Goal: Navigation & Orientation: Understand site structure

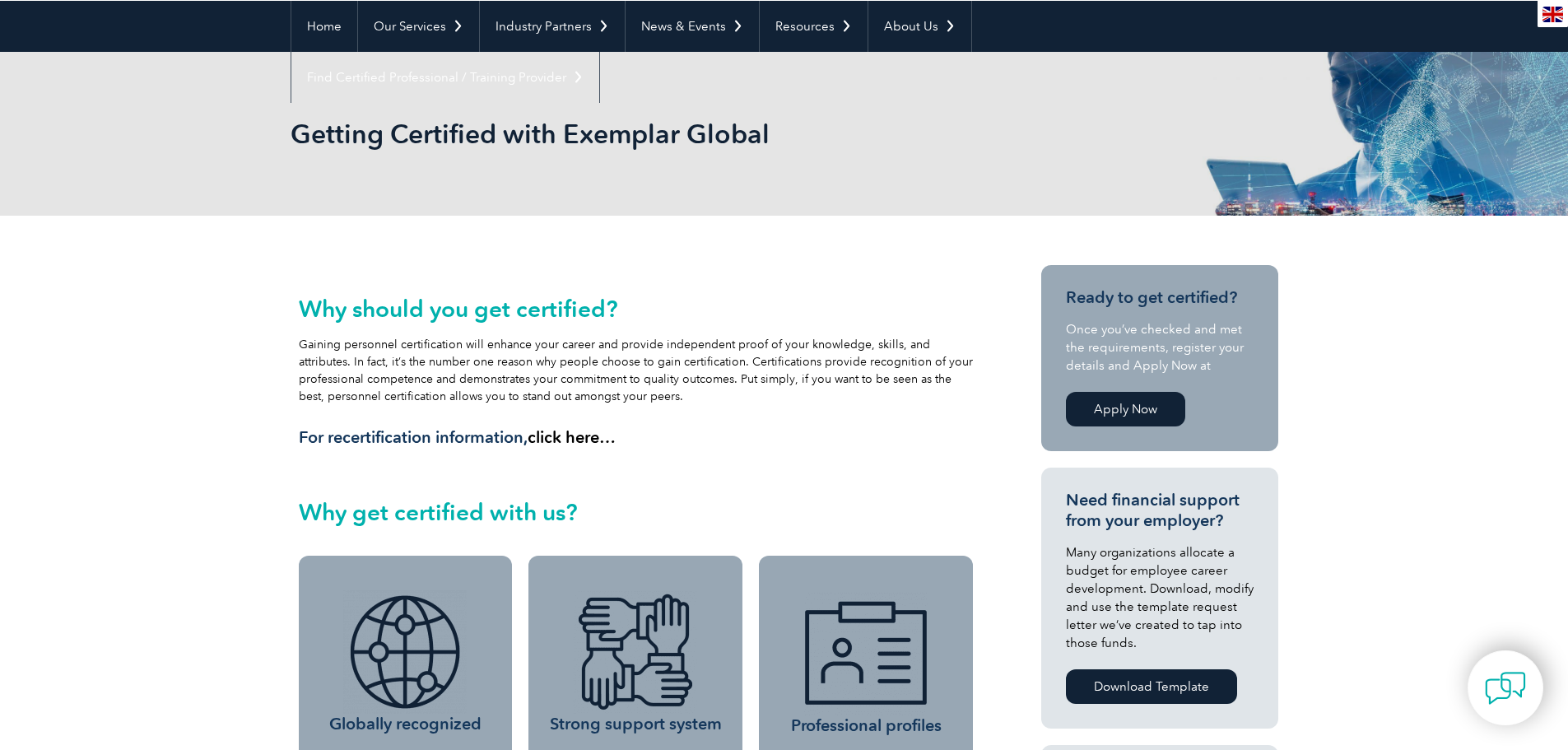
scroll to position [82, 0]
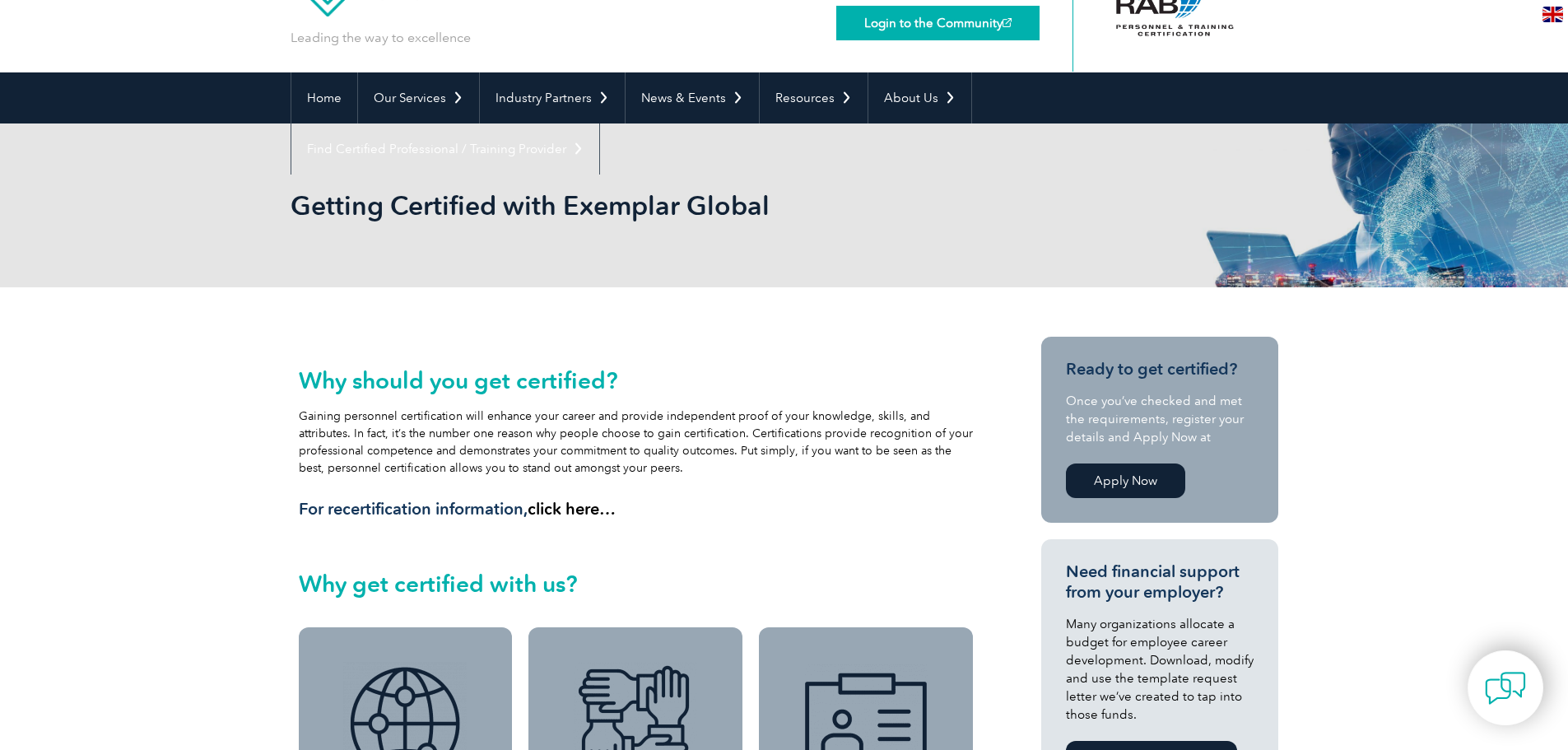
click at [902, 26] on link "Login to the Community" at bounding box center [937, 23] width 203 height 35
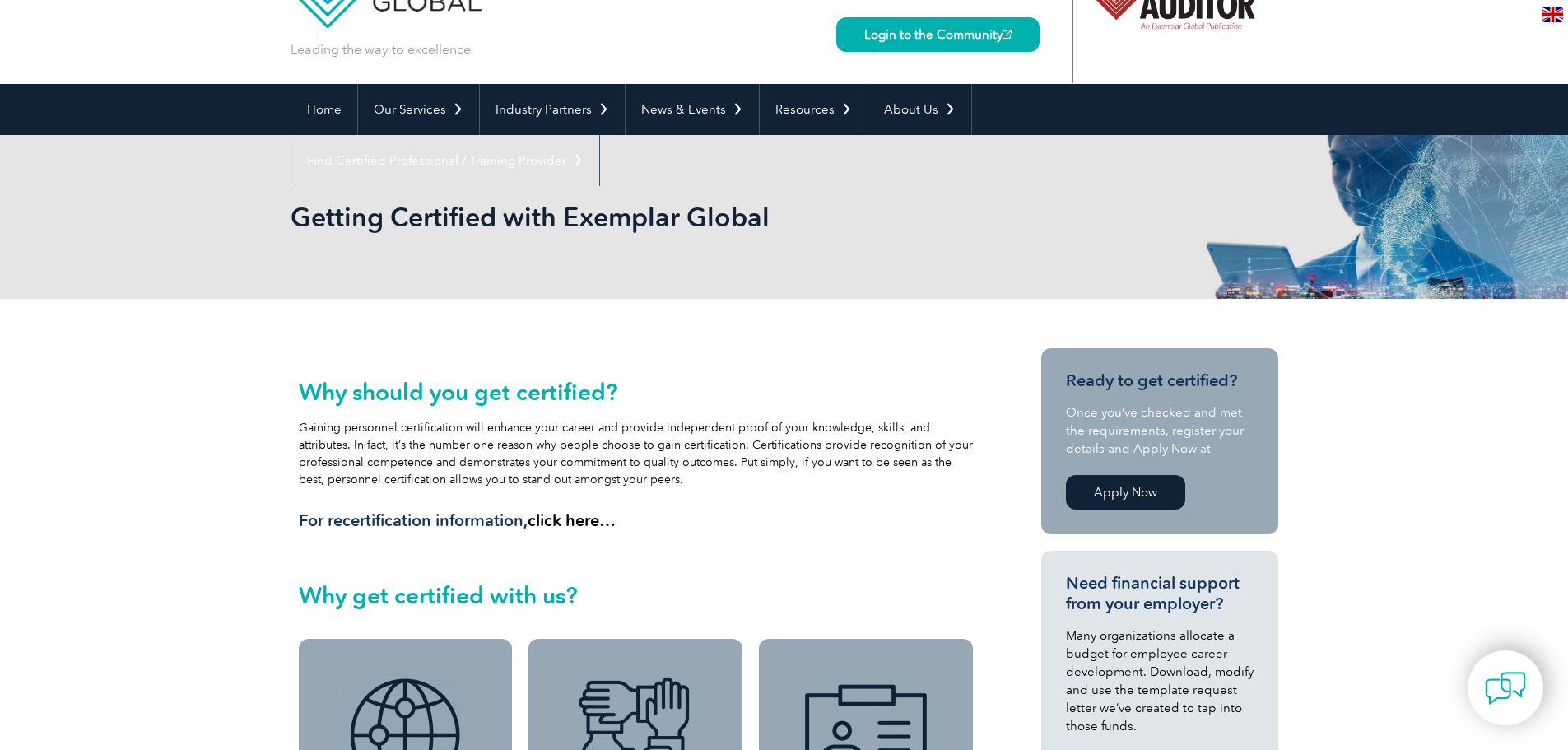
scroll to position [0, 0]
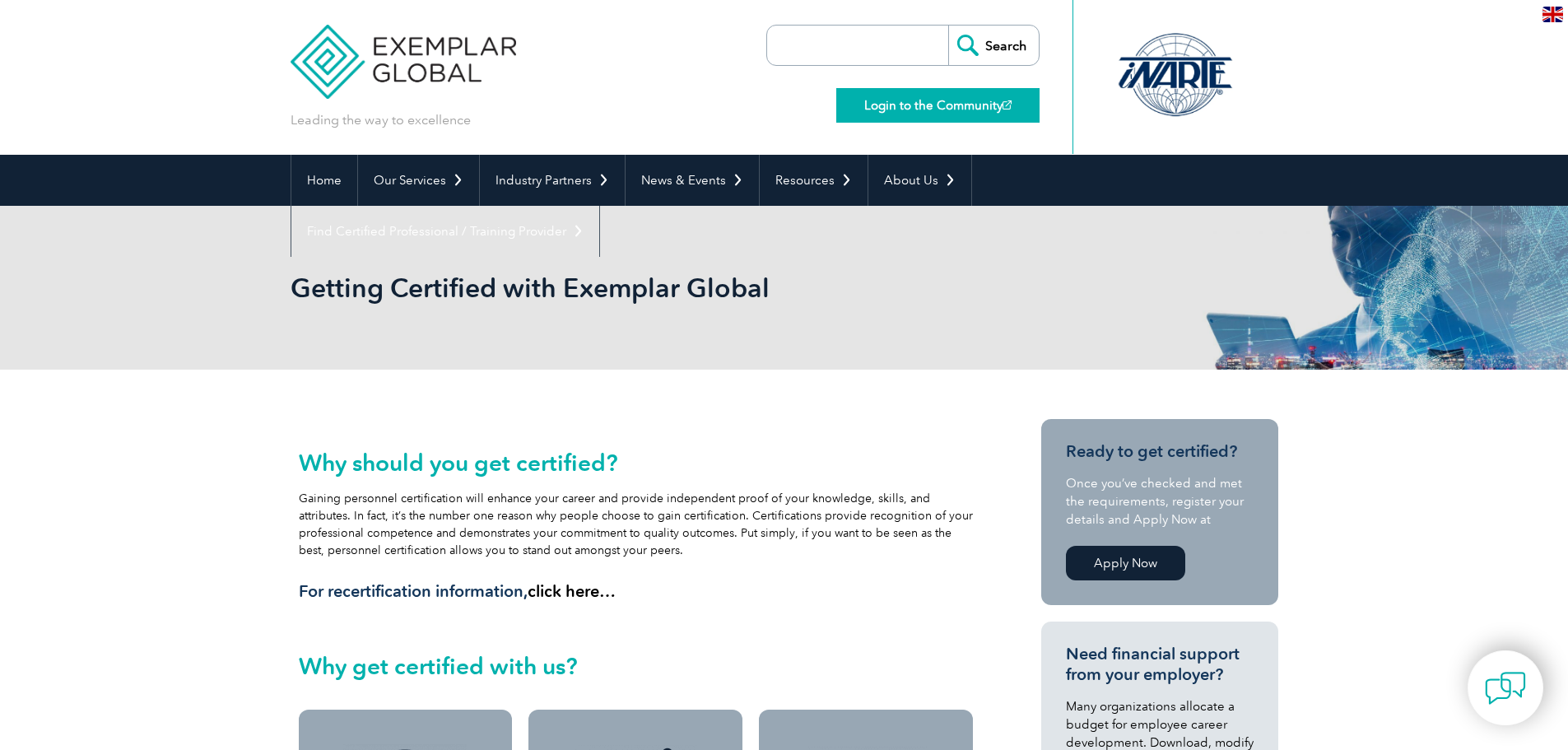
click at [964, 105] on link "Login to the Community" at bounding box center [937, 105] width 203 height 35
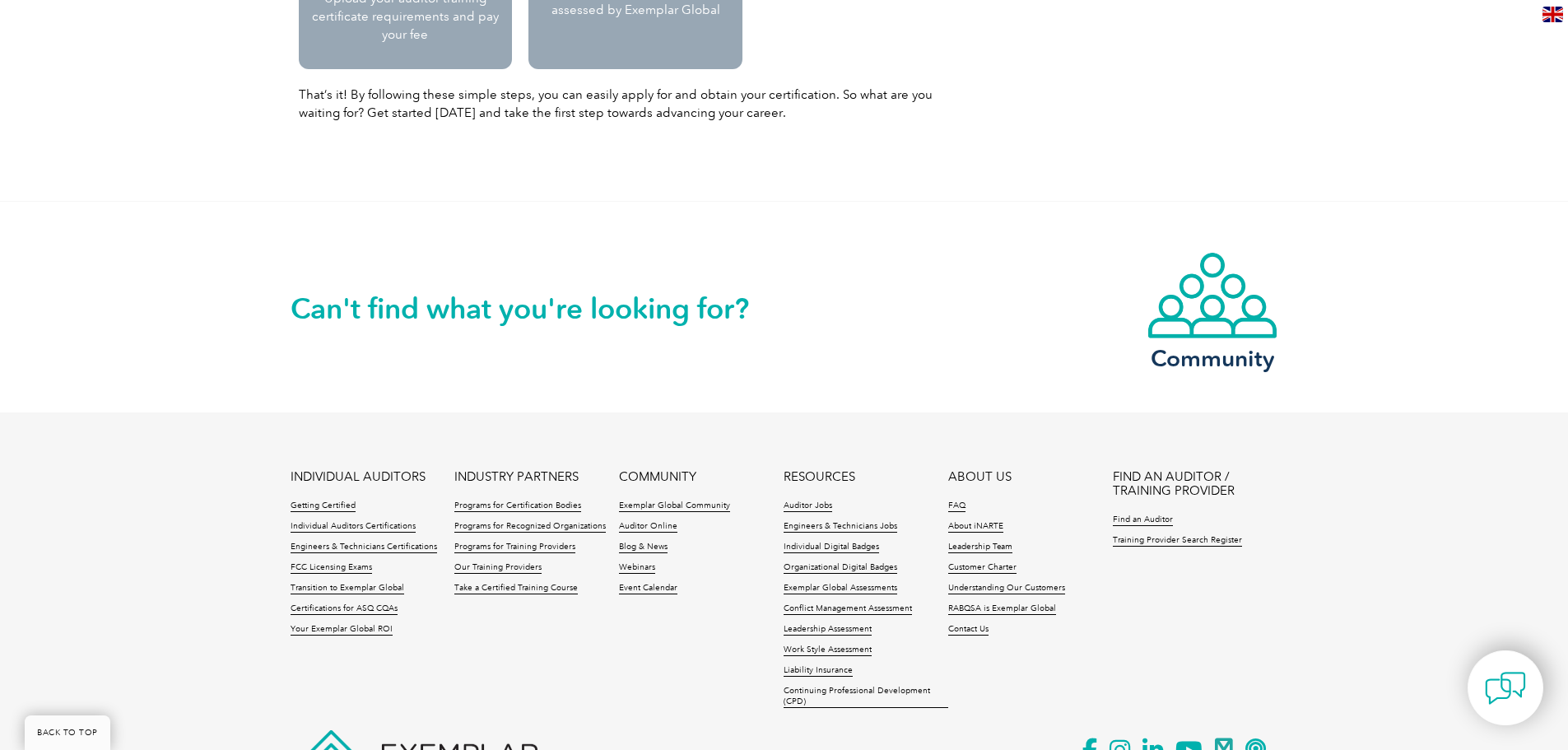
scroll to position [2047, 0]
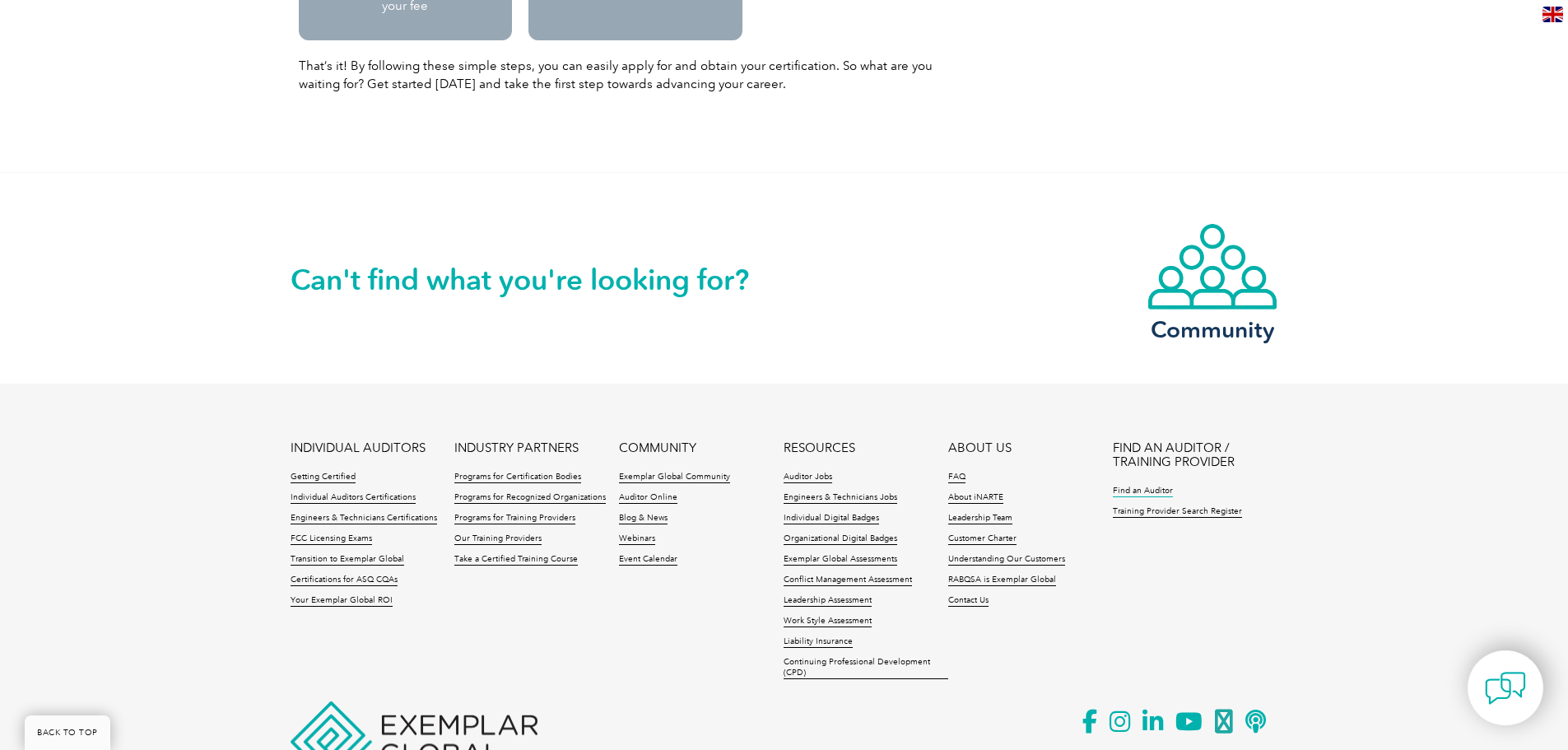
click at [1150, 489] on link "Find an Auditor" at bounding box center [1143, 492] width 60 height 12
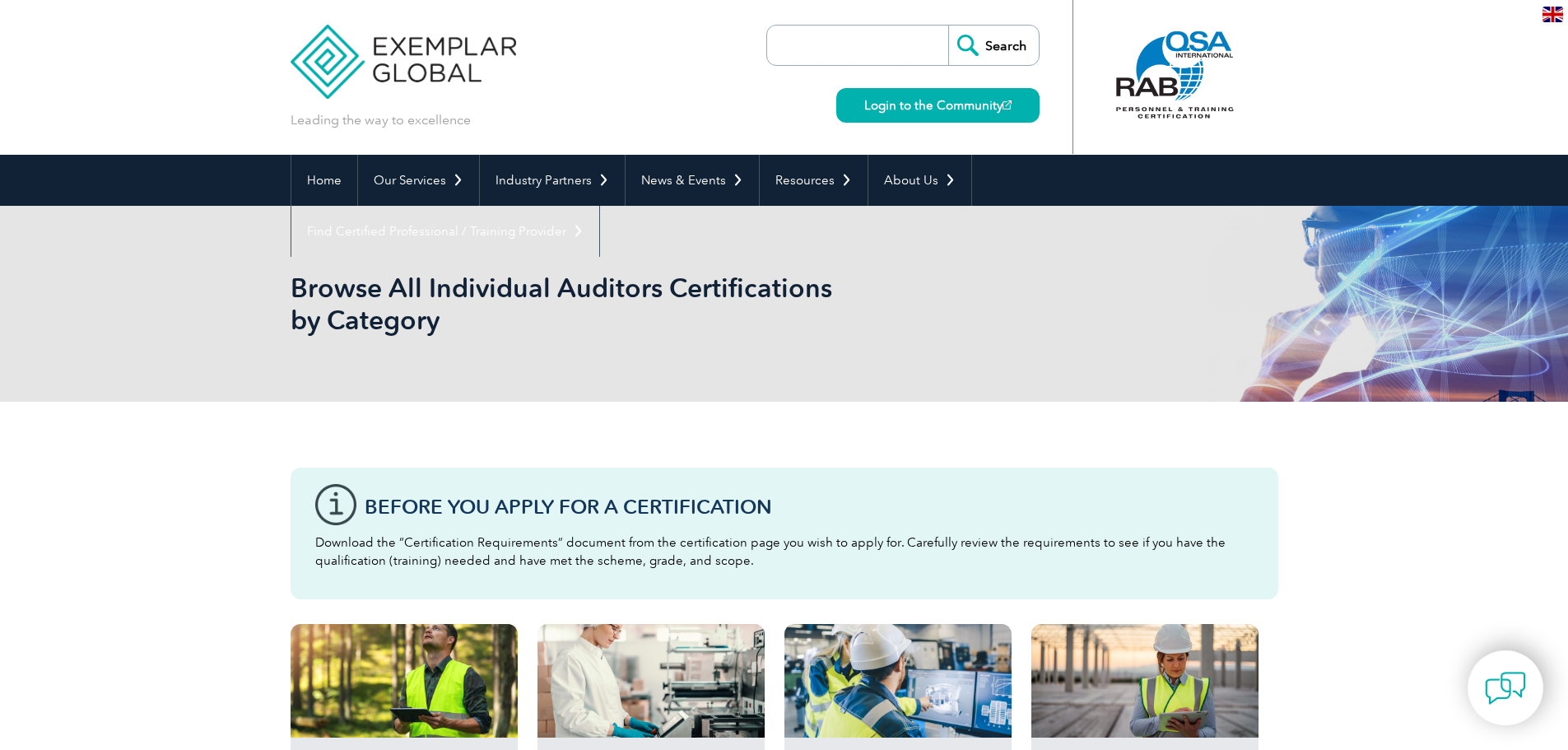
click at [323, 69] on img at bounding box center [403, 49] width 227 height 99
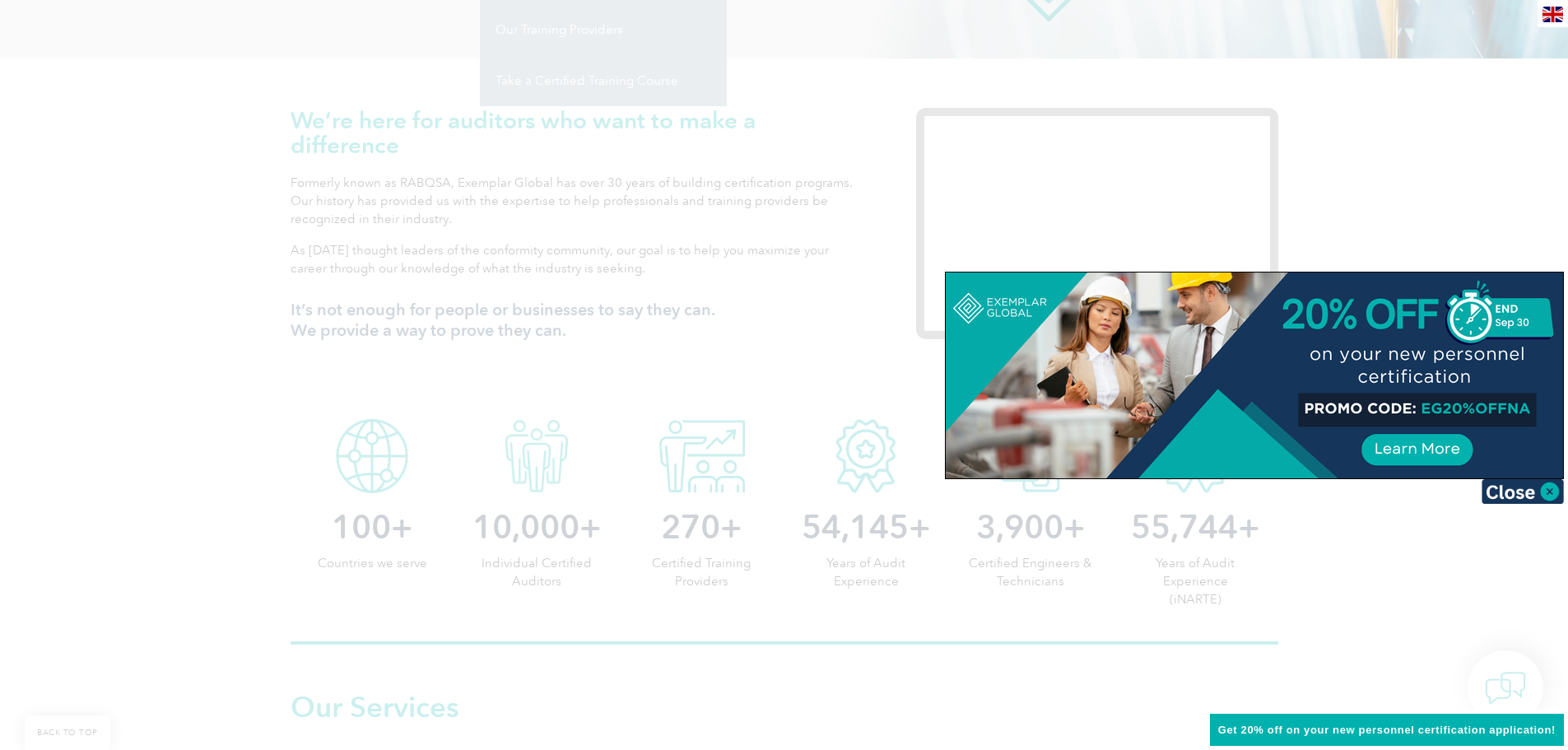
scroll to position [494, 0]
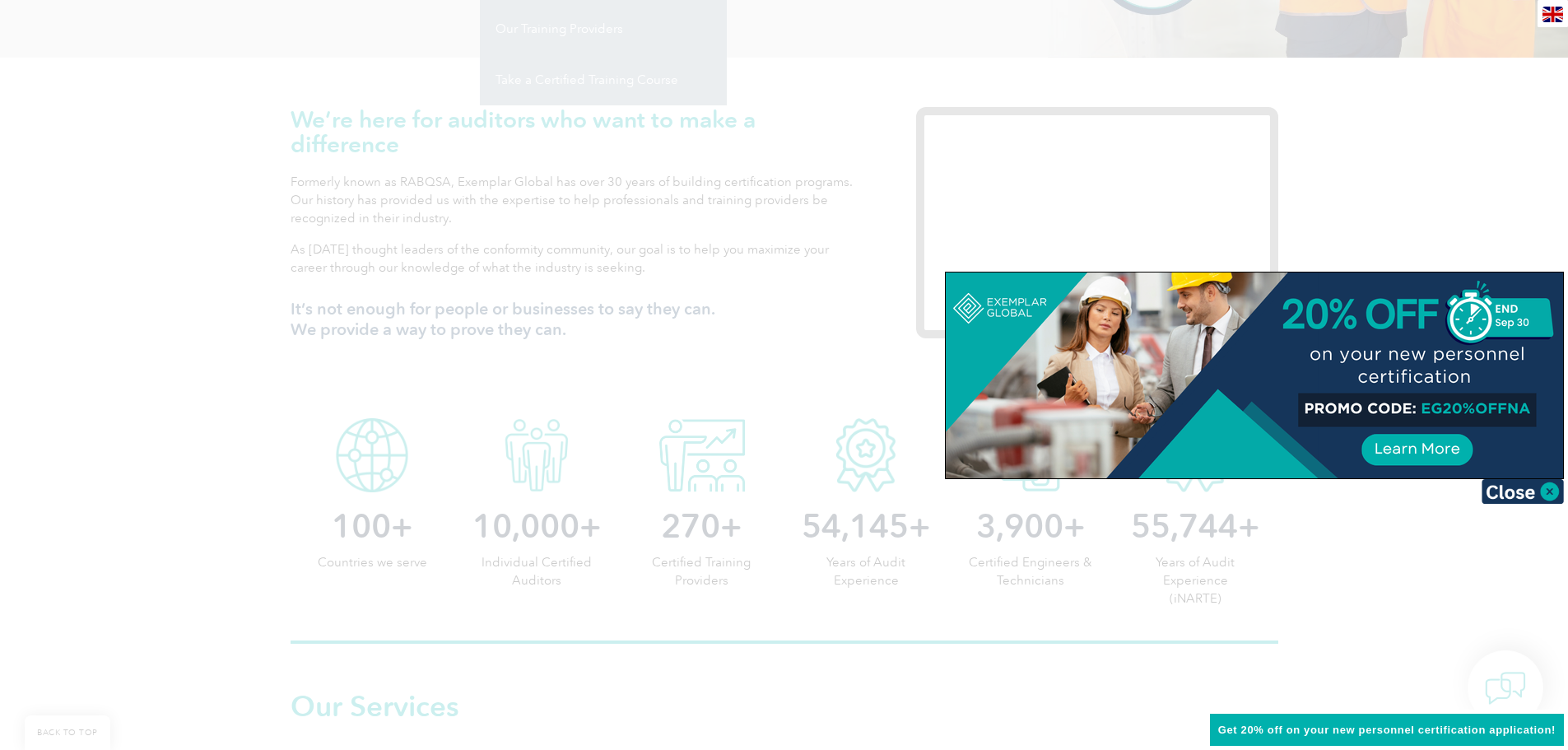
drag, startPoint x: 50, startPoint y: 498, endPoint x: 60, endPoint y: 495, distance: 10.4
click at [53, 498] on div at bounding box center [784, 375] width 1568 height 750
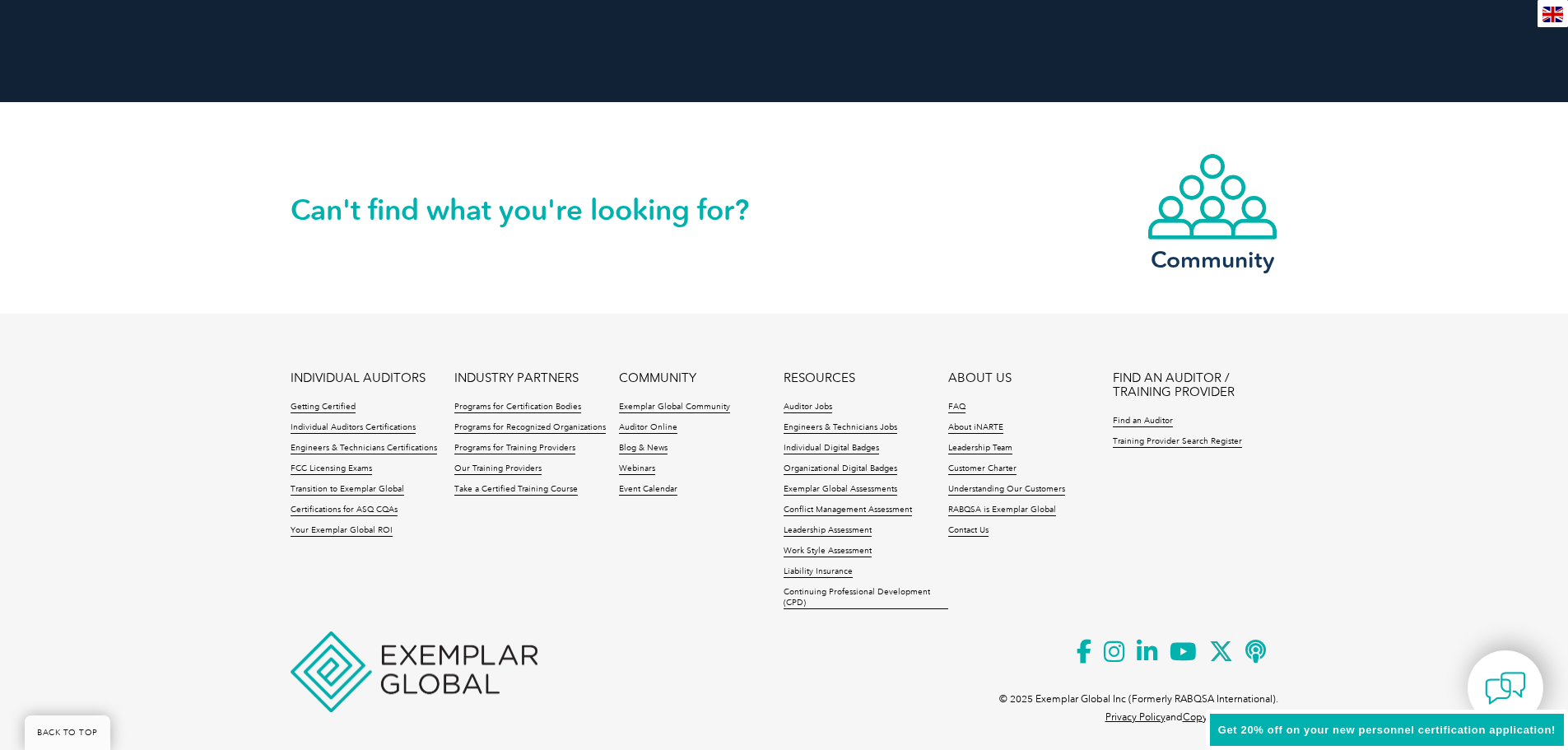
scroll to position [3761, 0]
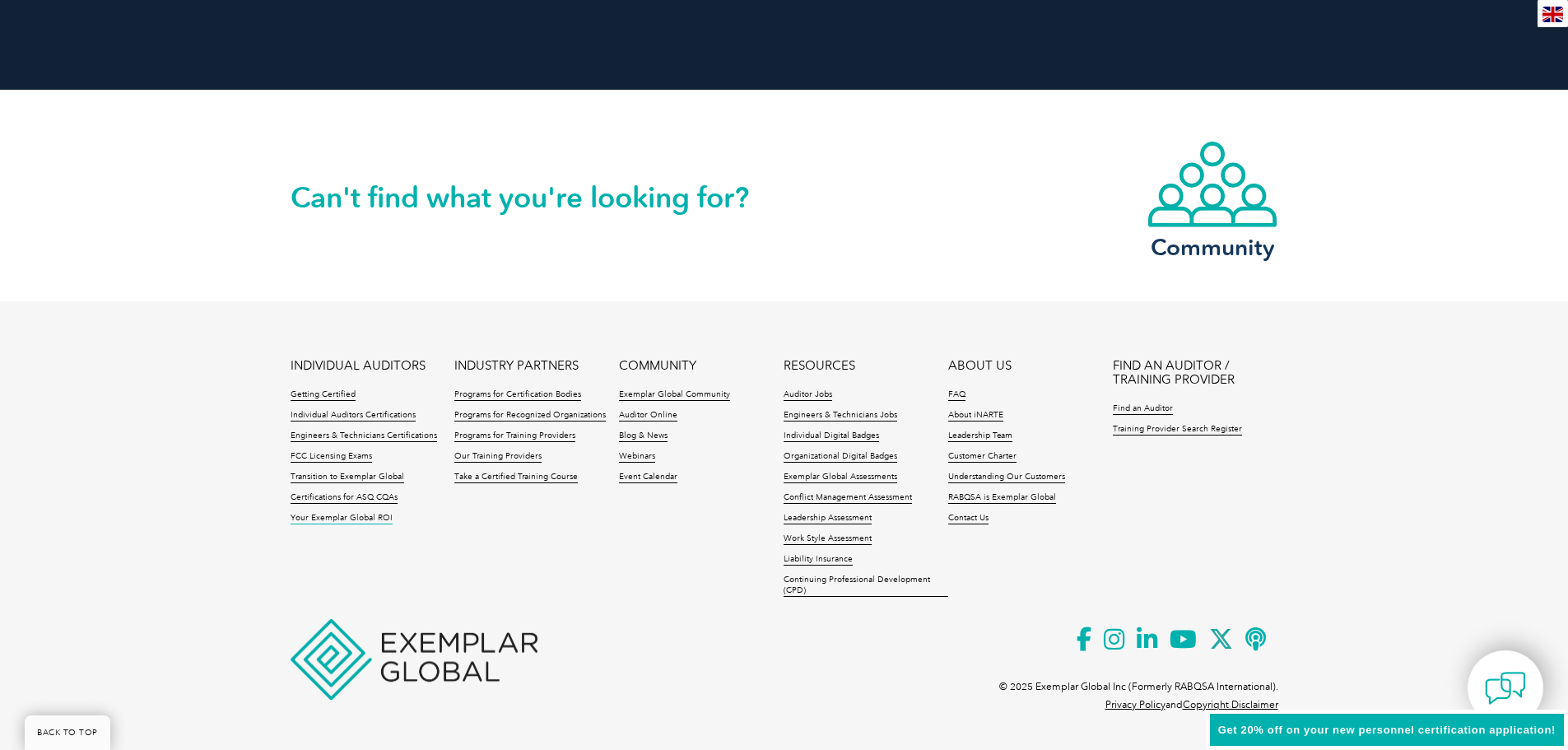
click at [366, 521] on link "Your Exemplar Global ROI" at bounding box center [341, 519] width 102 height 12
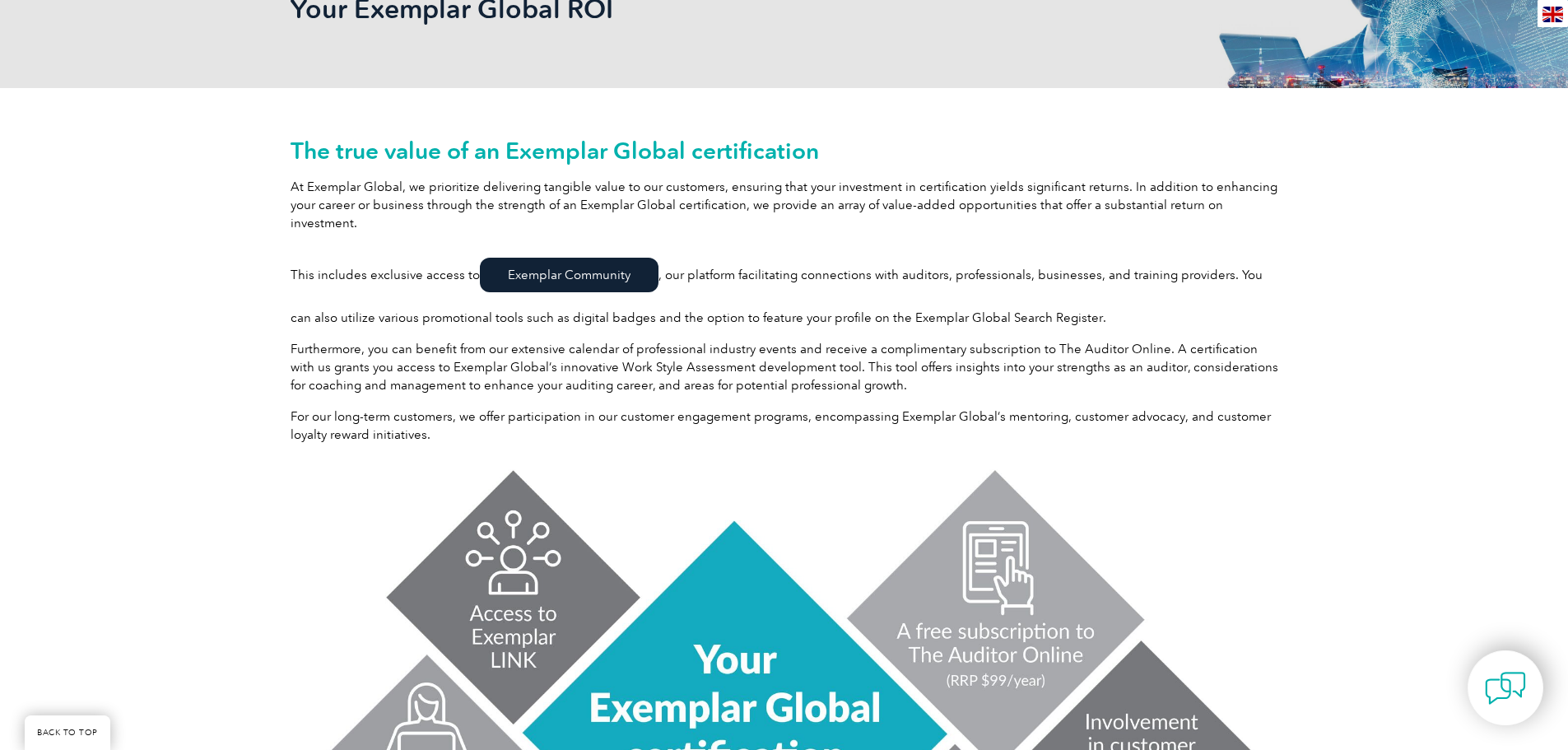
scroll to position [223, 0]
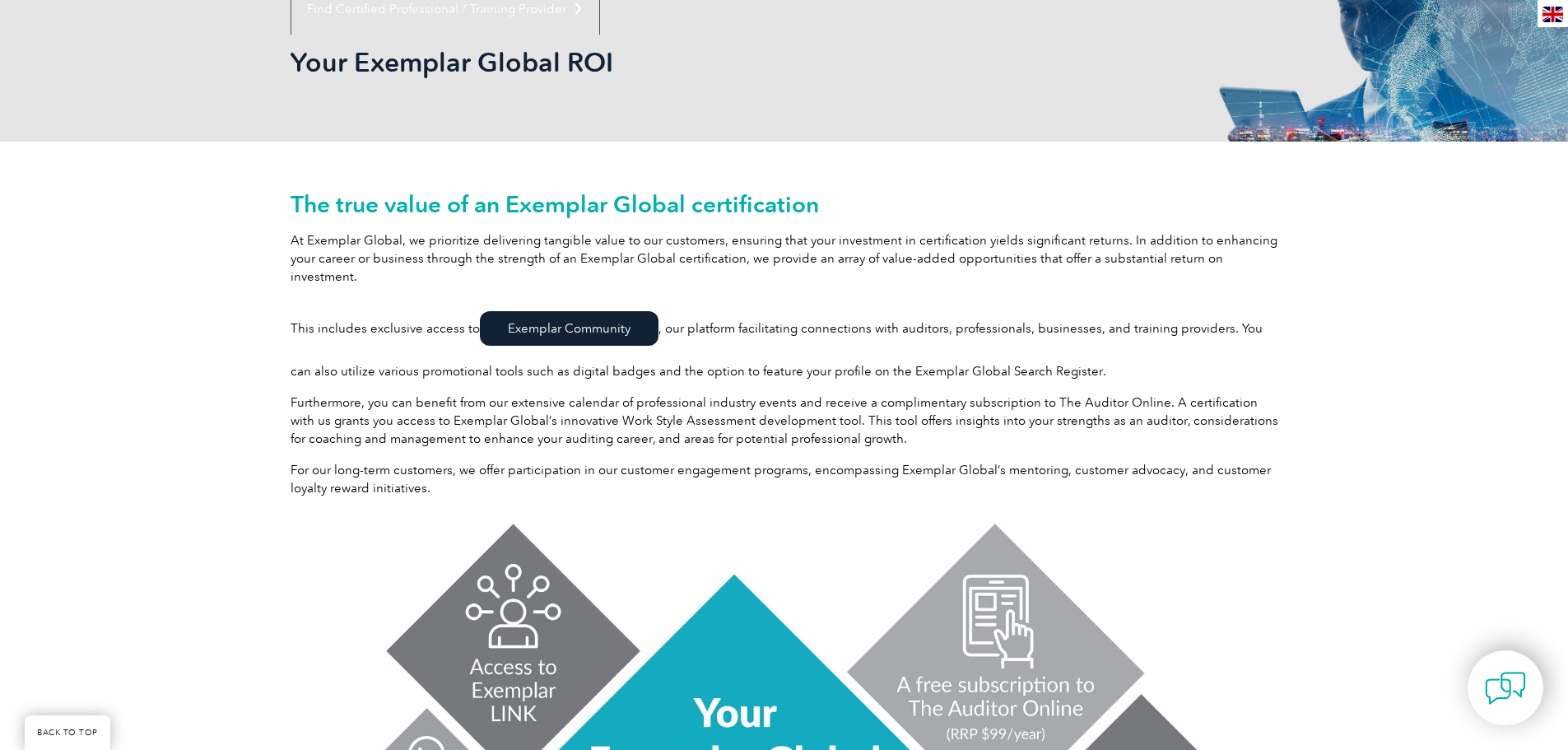
click at [1548, 7] on div "en" at bounding box center [1553, 14] width 31 height 27
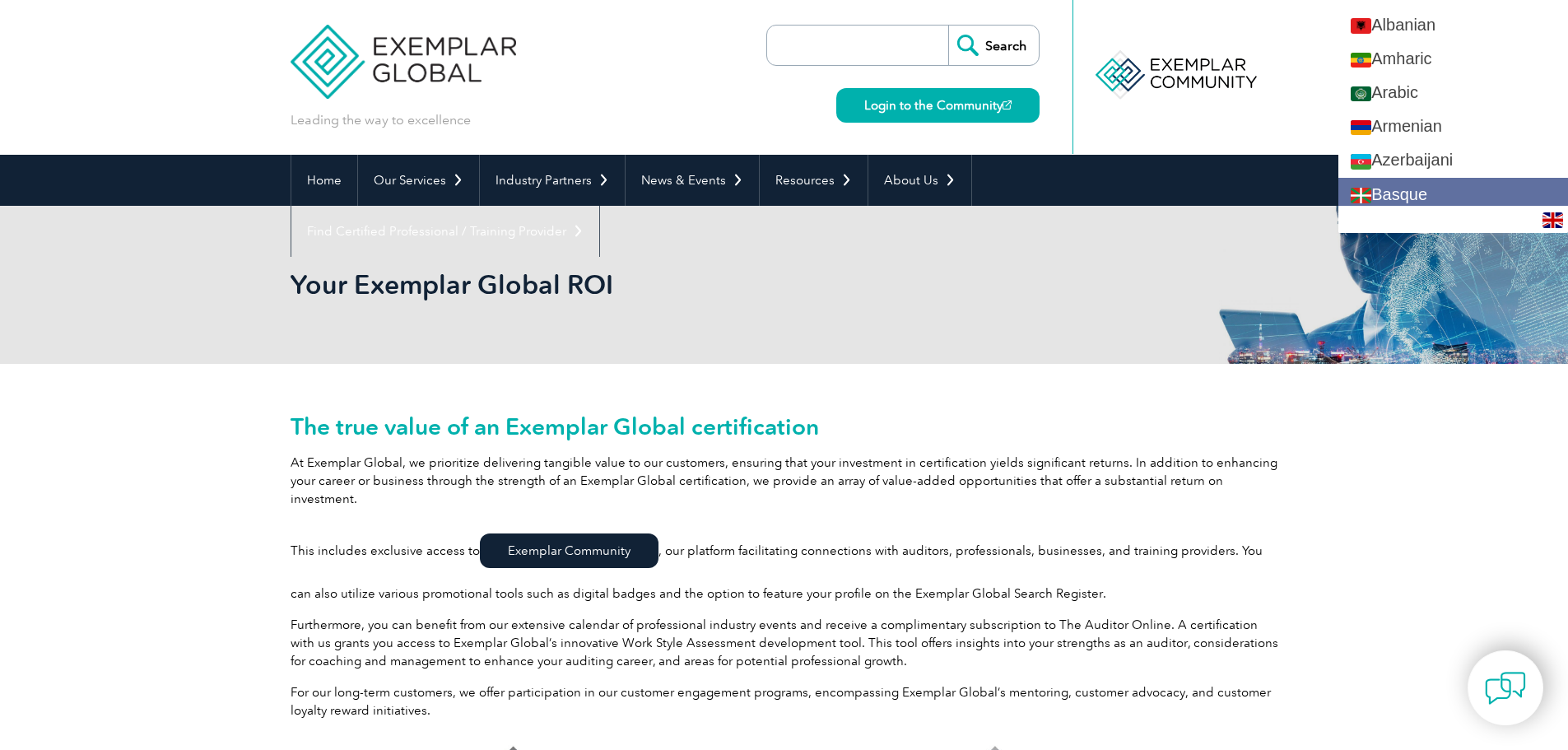
scroll to position [0, 0]
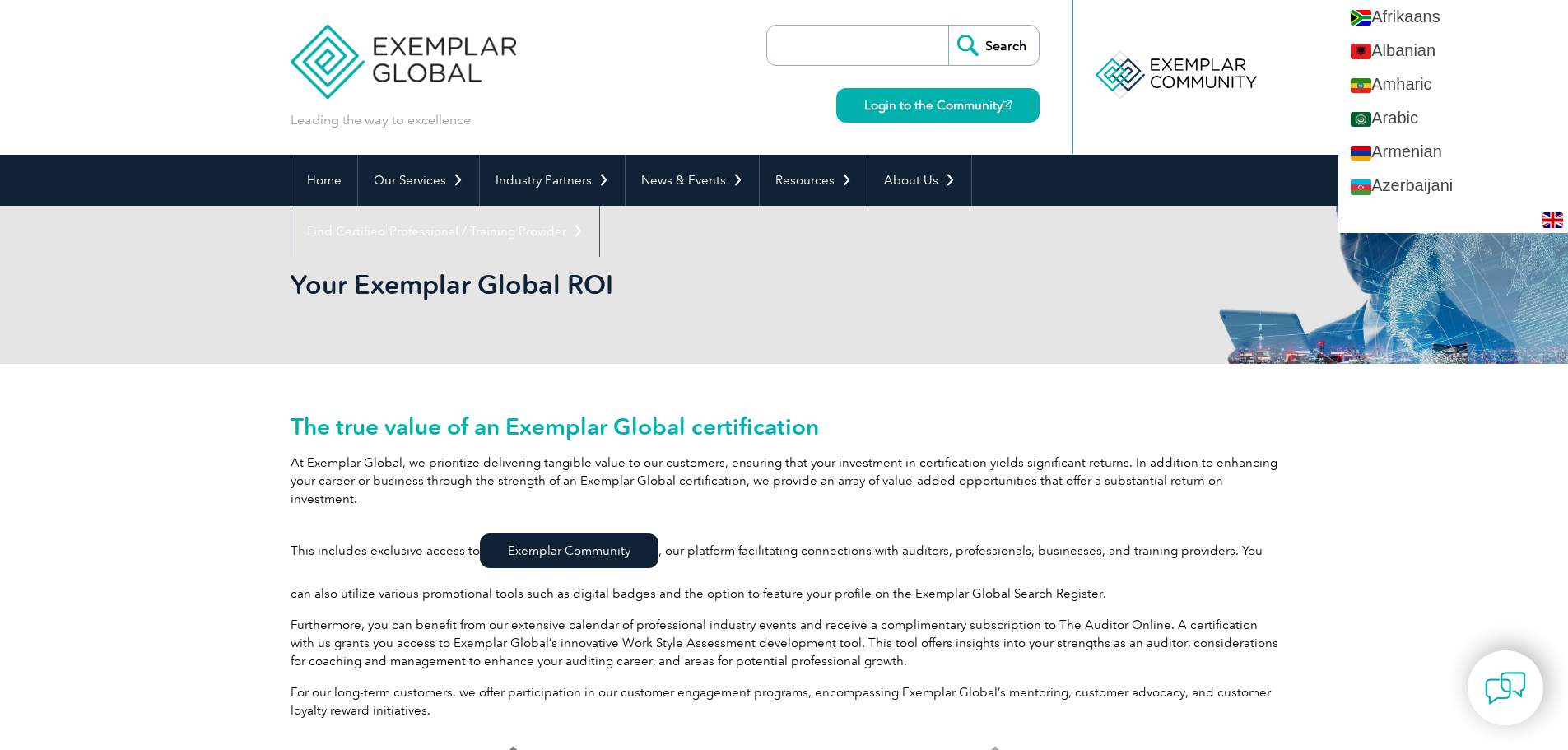
click at [981, 286] on h2 "Your Exemplar Global ROI" at bounding box center [636, 285] width 691 height 26
